Goal: Information Seeking & Learning: Learn about a topic

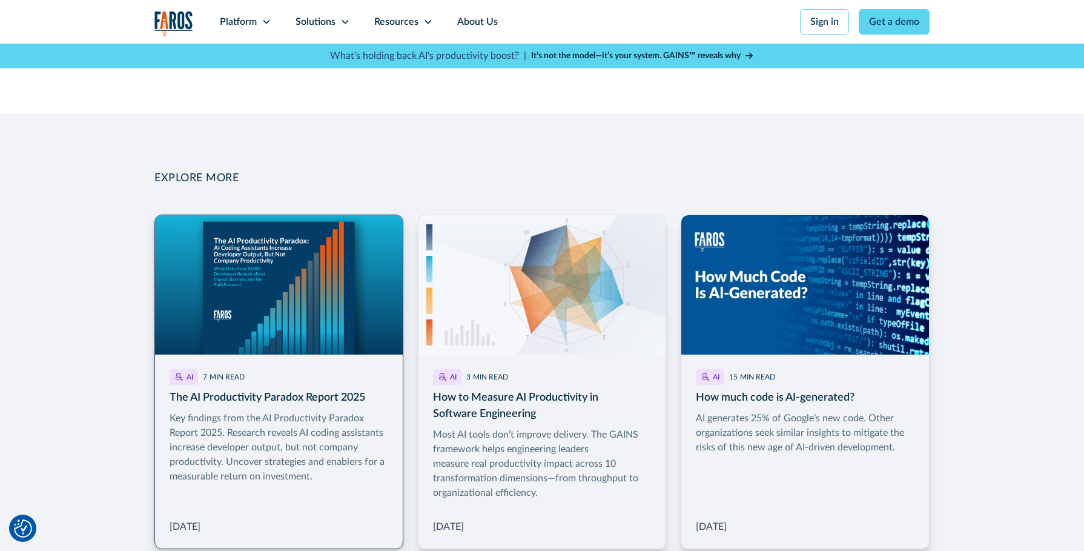
scroll to position [1877, 0]
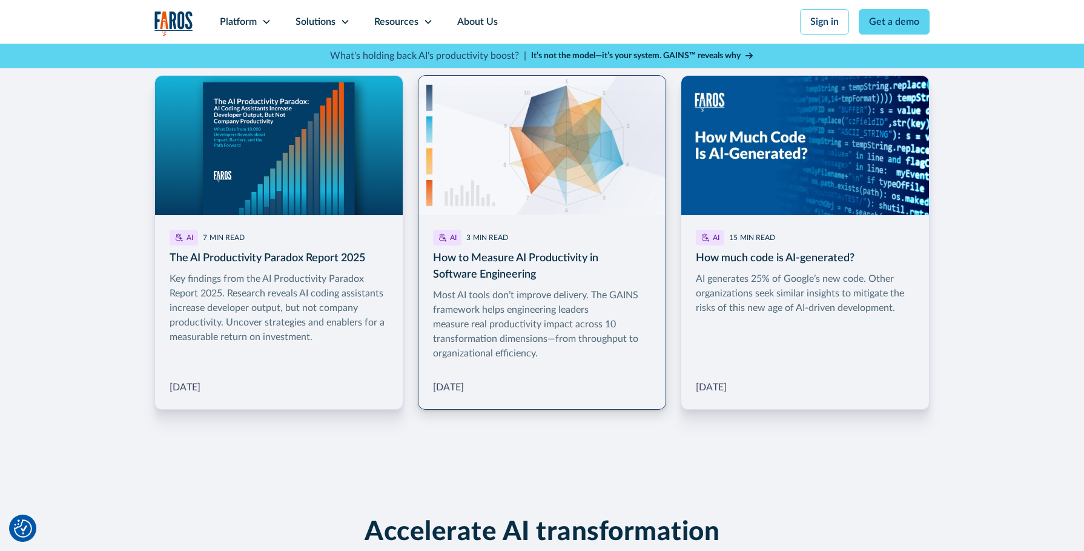
click at [575, 331] on link "More Blog Link" at bounding box center [542, 242] width 249 height 334
